Goal: Information Seeking & Learning: Find contact information

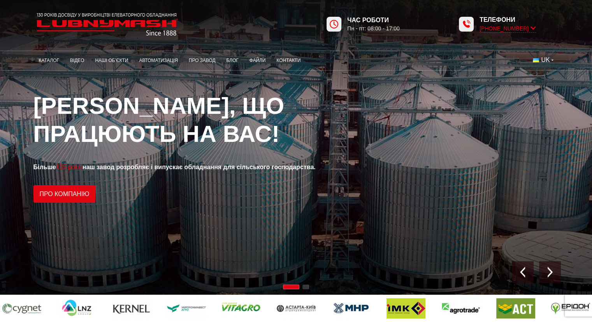
click at [533, 28] on icon at bounding box center [533, 28] width 5 height 7
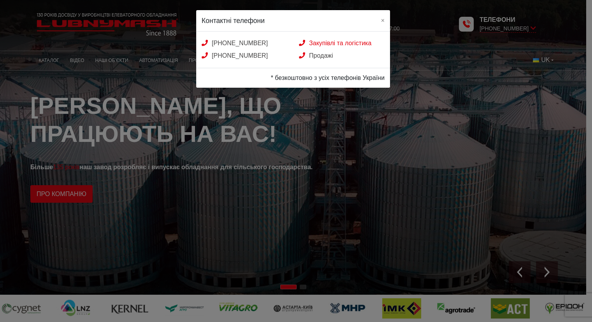
click at [341, 42] on link "Закупівлі та логістика" at bounding box center [335, 43] width 72 height 7
click at [326, 43] on link "Закупівлі та логістика" at bounding box center [335, 43] width 72 height 7
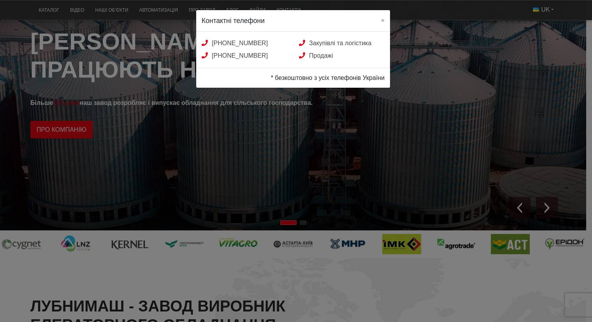
scroll to position [78, 0]
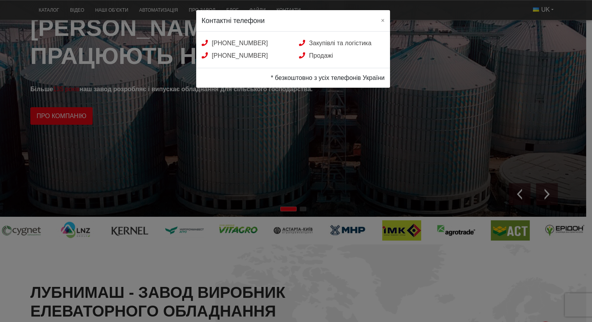
click at [350, 125] on div "Контактні телефони × [PHONE_NUMBER] Закупівлі та логістика [PHONE_NUMBER] Прода…" at bounding box center [296, 161] width 592 height 322
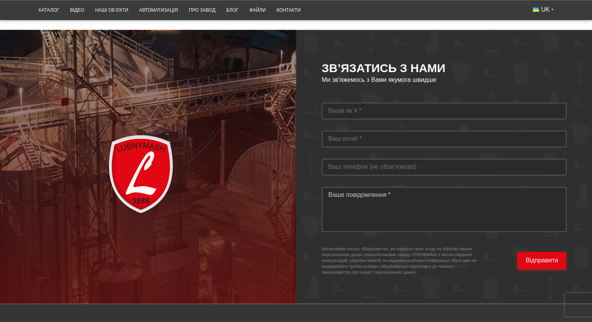
scroll to position [2220, 0]
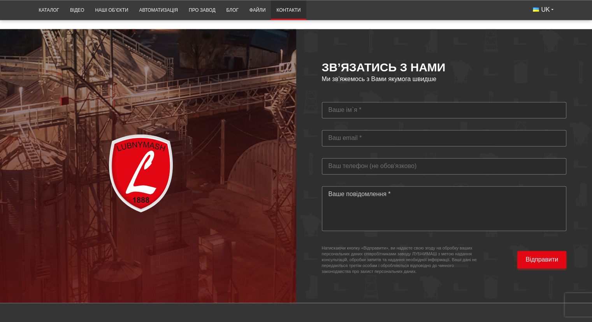
click at [288, 11] on link "Контакти" at bounding box center [288, 10] width 35 height 15
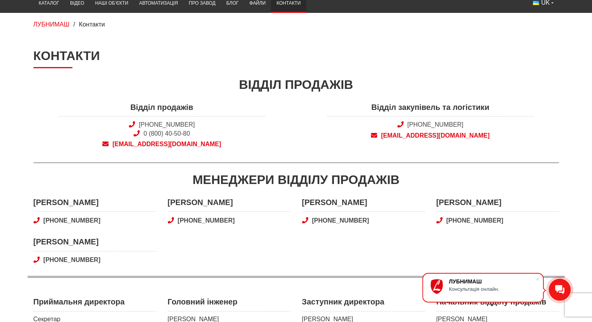
scroll to position [39, 0]
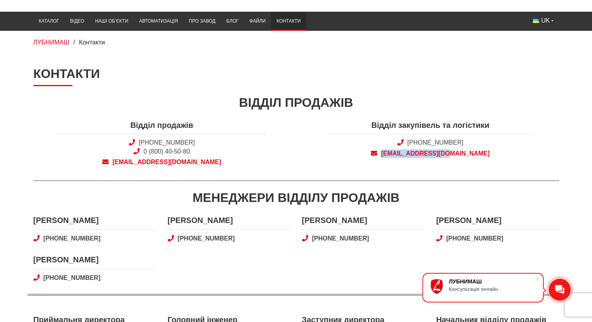
drag, startPoint x: 398, startPoint y: 162, endPoint x: 468, endPoint y: 162, distance: 69.3
click at [468, 162] on div "Відділ закупівель та логістики +38 (050) 580 22 36 snab@lubnymash.com" at bounding box center [430, 145] width 269 height 51
copy span "snab@lubnymash.com"
click at [421, 153] on span "snab@lubnymash.com" at bounding box center [431, 153] width 206 height 9
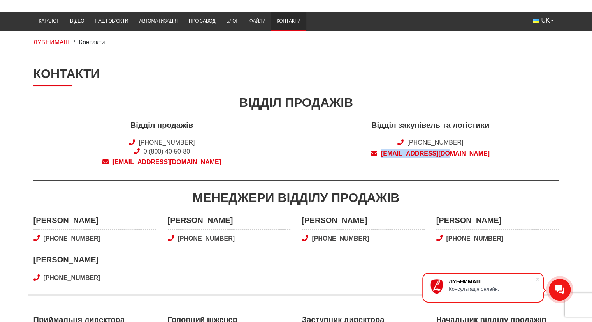
copy span "snab@lubnymash.com"
drag, startPoint x: 470, startPoint y: 144, endPoint x: 419, endPoint y: 144, distance: 51.0
click at [419, 144] on span "[PHONE_NUMBER]" at bounding box center [431, 142] width 206 height 9
copy link "(050) 580 22 36"
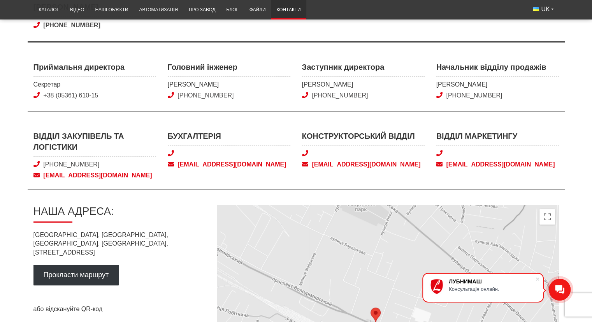
scroll to position [312, 0]
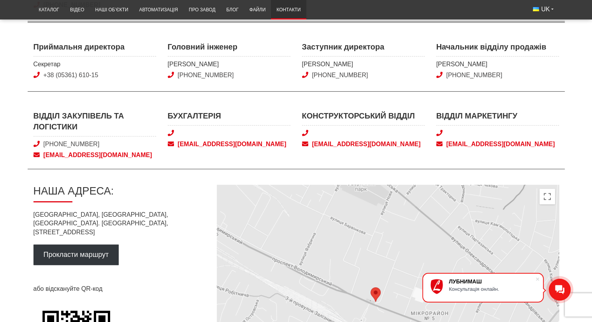
drag, startPoint x: 121, startPoint y: 213, endPoint x: 164, endPoint y: 222, distance: 43.9
click at [164, 222] on p "Україна, Полтавська область, м. Лубни, пр-кт Володимирський, 110/1" at bounding box center [118, 223] width 171 height 26
copy p "м. Лубни, пр-кт Володимирський, 110/1"
